Goal: Use online tool/utility: Utilize a website feature to perform a specific function

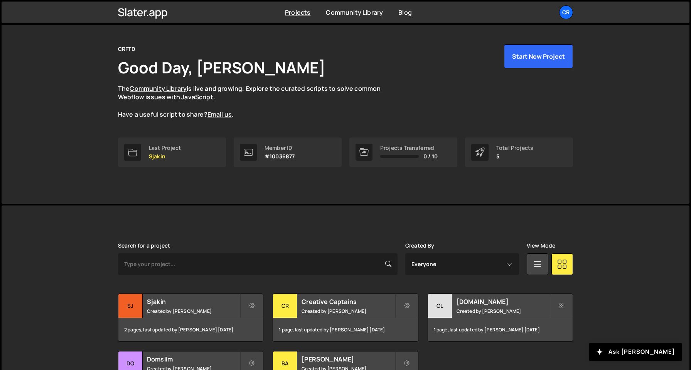
scroll to position [74, 0]
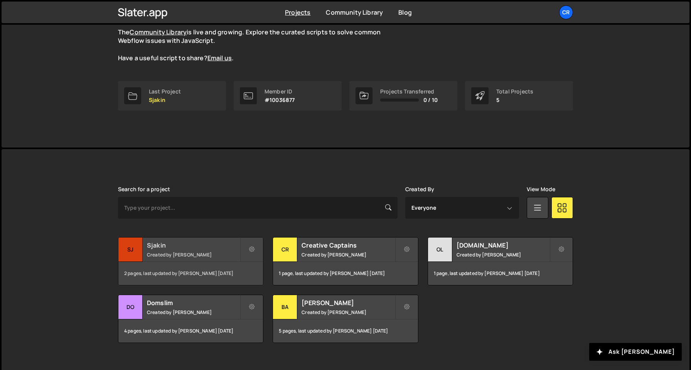
click at [195, 278] on div "2 pages, last updated by [PERSON_NAME] [DATE]" at bounding box center [190, 273] width 145 height 23
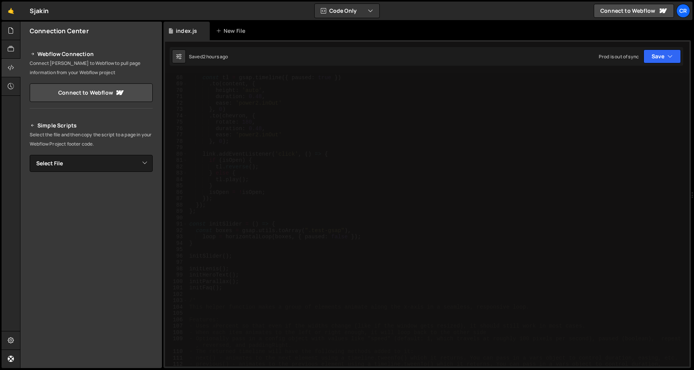
scroll to position [435, 0]
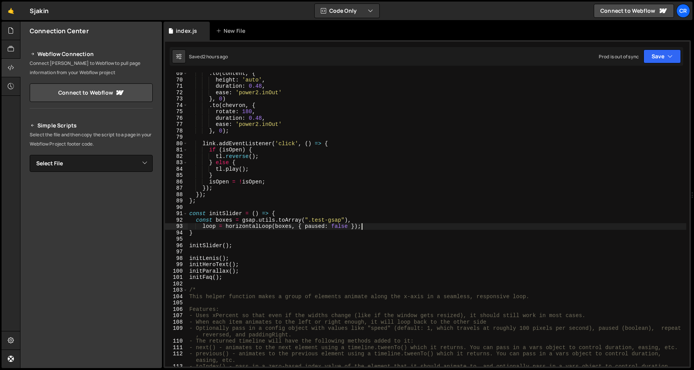
click at [395, 224] on div ". to ( content , { height : 'auto' , duration : 0.48 , ease : 'power2.inOut' } …" at bounding box center [437, 226] width 499 height 313
paste textarea "repeat: -1,"
paste textarea "centerAlign: true,"
type textarea "loop = horizontalLoop(boxes, { repeat: -1, centerAlign: true });"
